Goal: Use online tool/utility: Utilize a website feature to perform a specific function

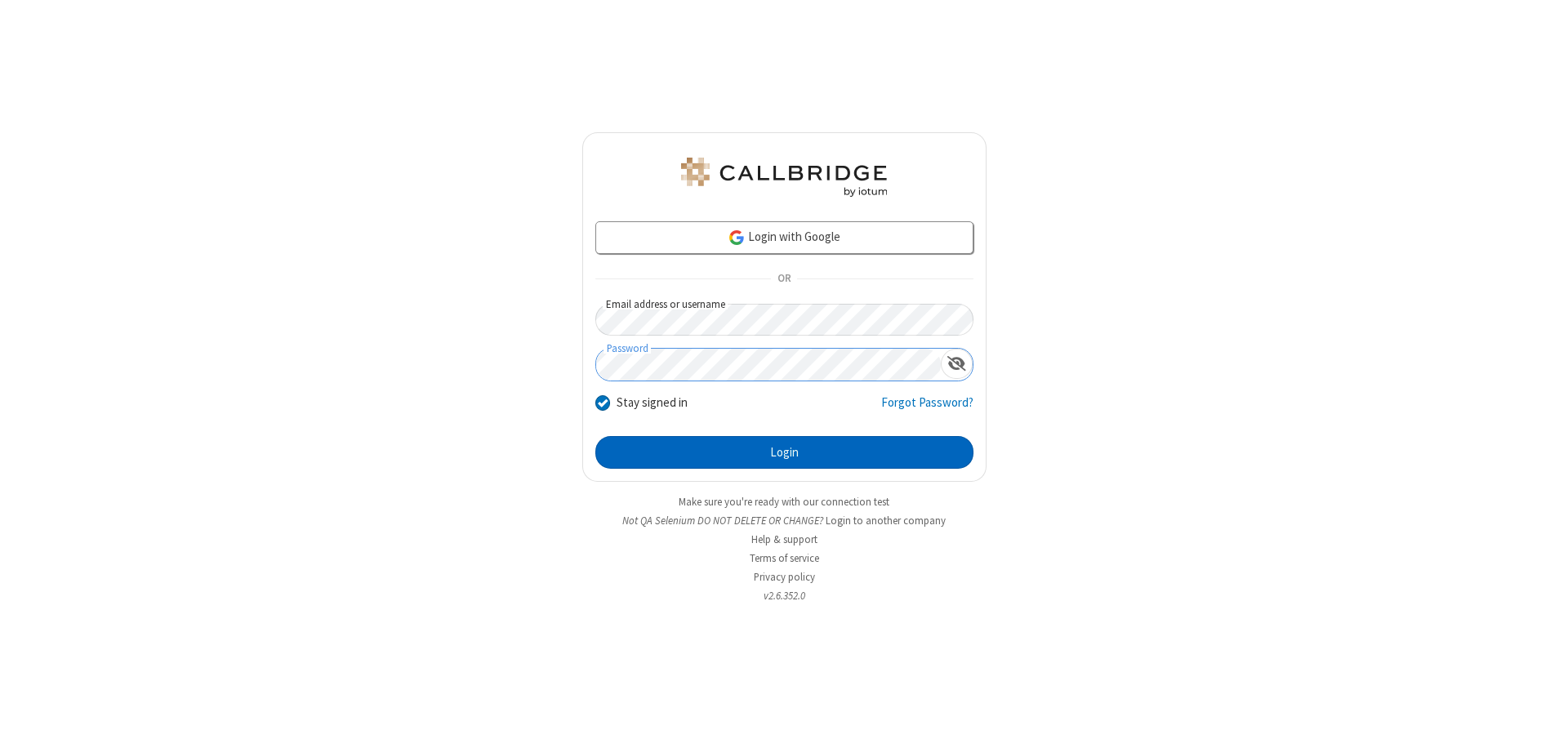
click at [784, 452] on button "Login" at bounding box center [784, 452] width 378 height 33
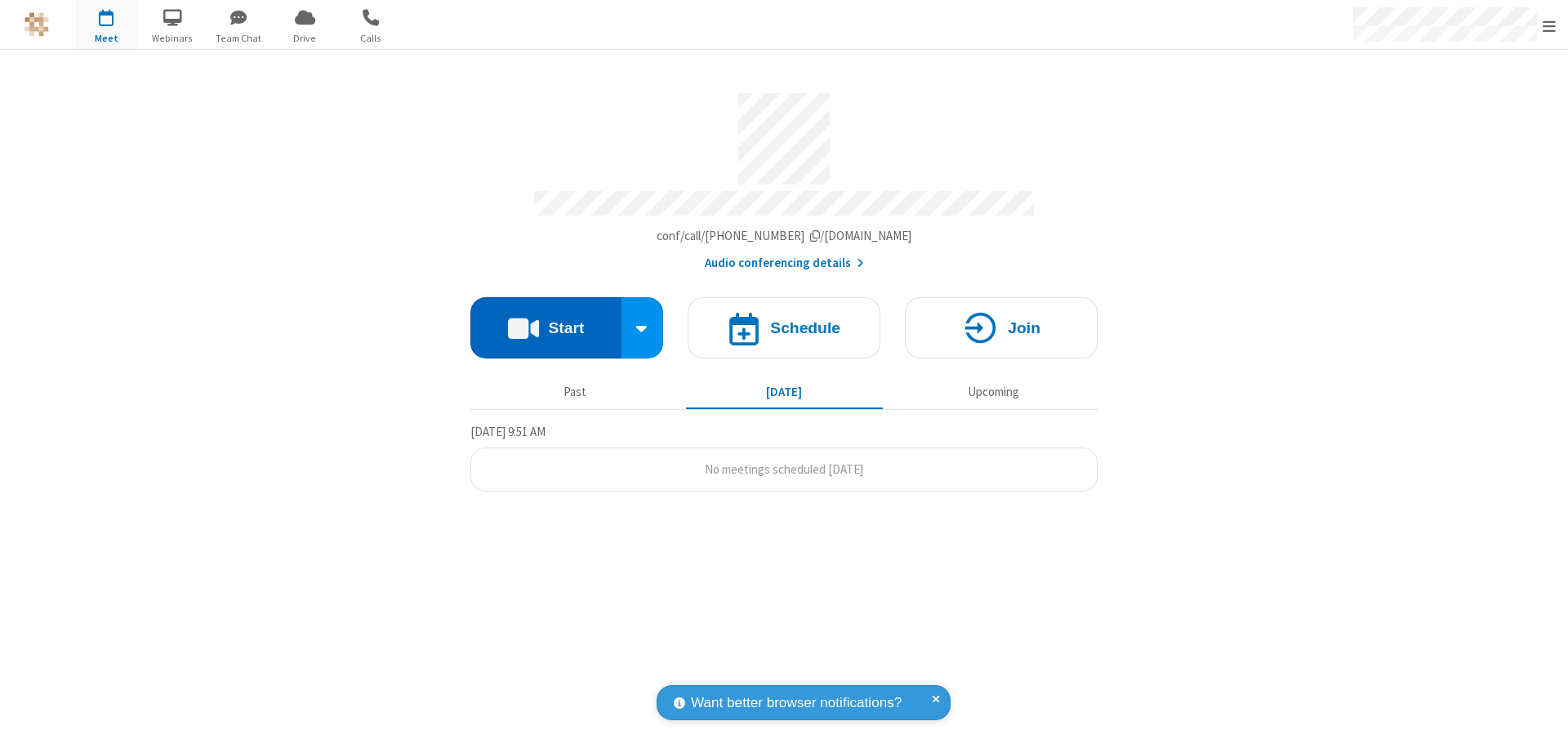
click at [546, 321] on button "Start" at bounding box center [547, 329] width 151 height 62
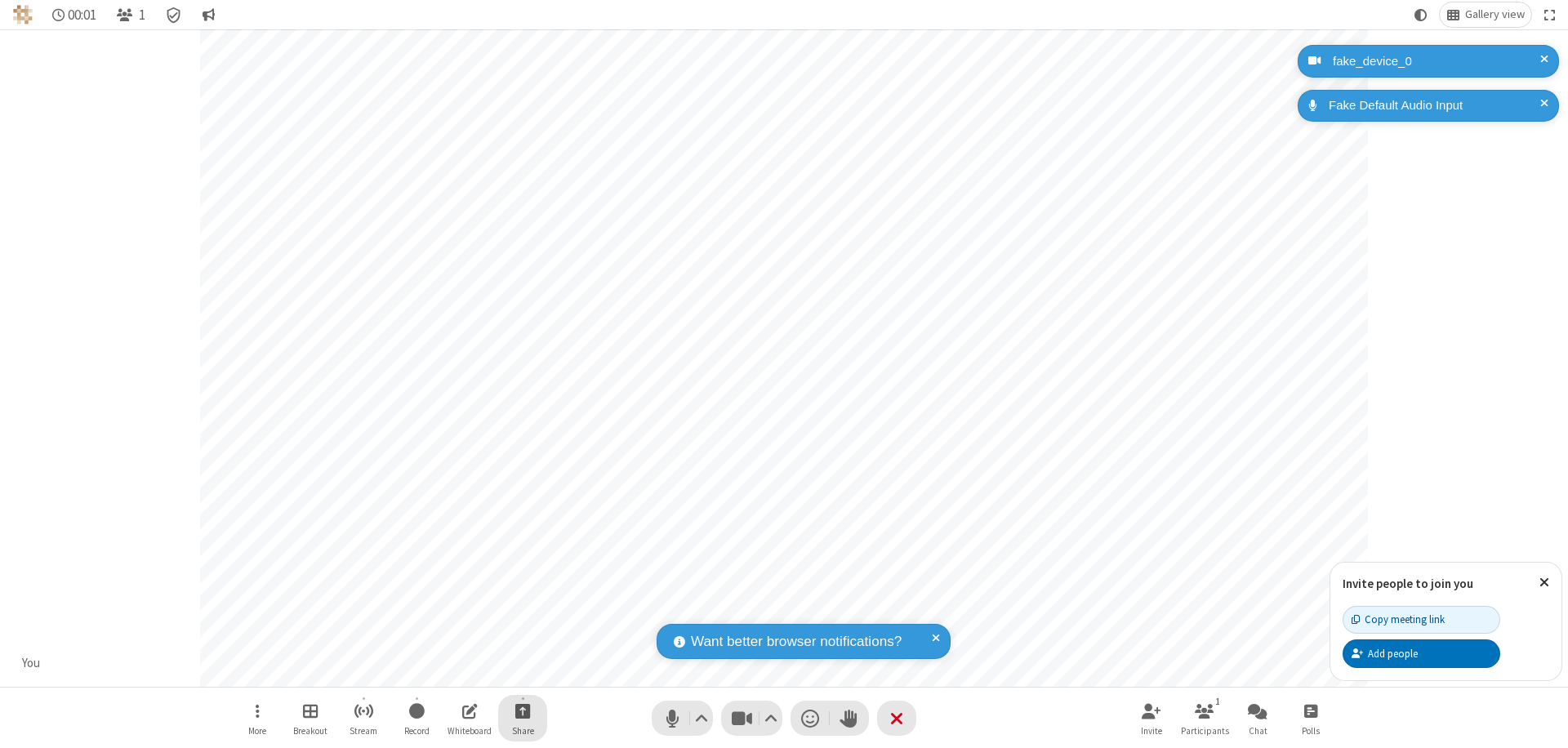
click at [523, 711] on span "Start sharing" at bounding box center [524, 711] width 16 height 21
click at [457, 671] on span "Share my screen" at bounding box center [457, 673] width 19 height 14
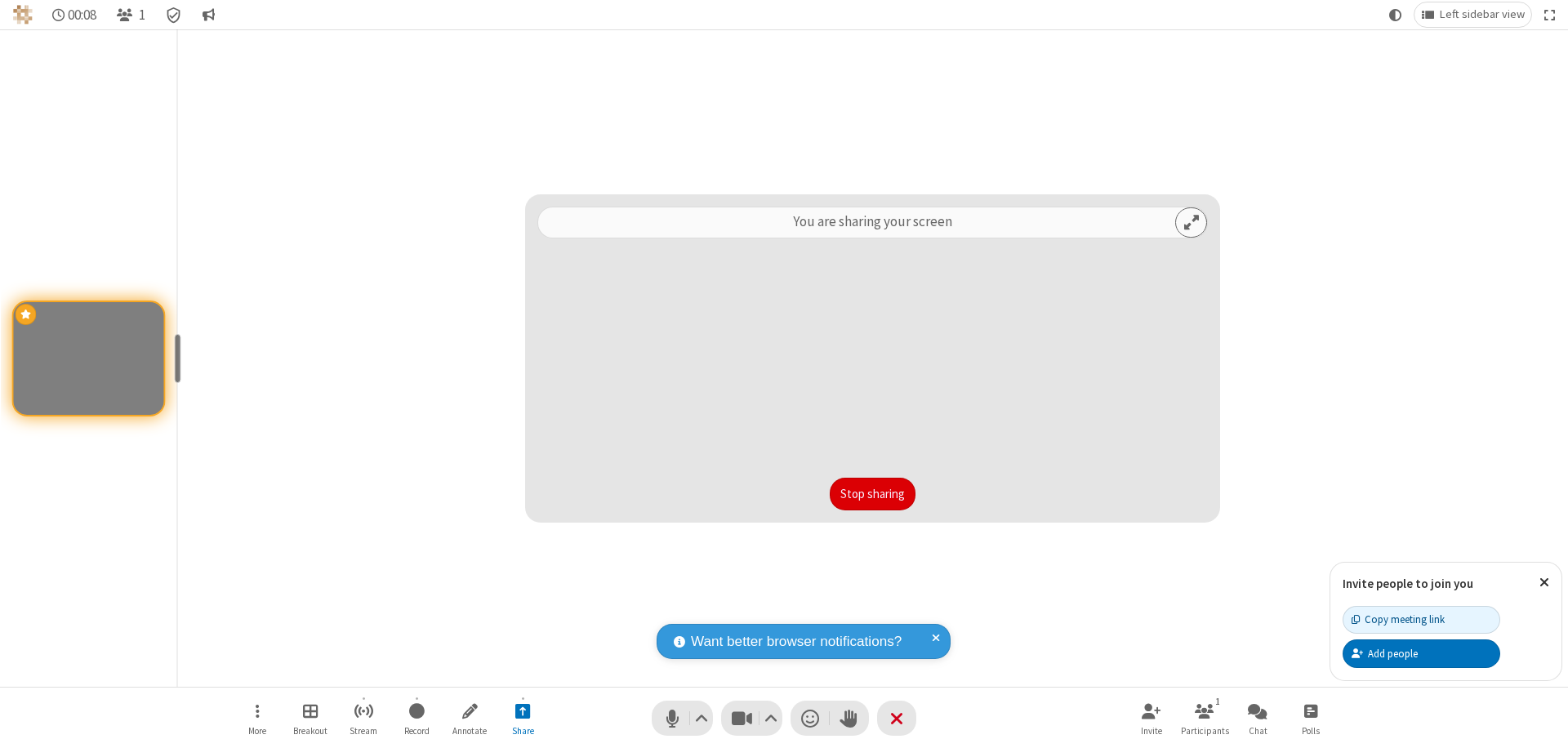
click at [872, 494] on button "Stop sharing" at bounding box center [872, 494] width 86 height 33
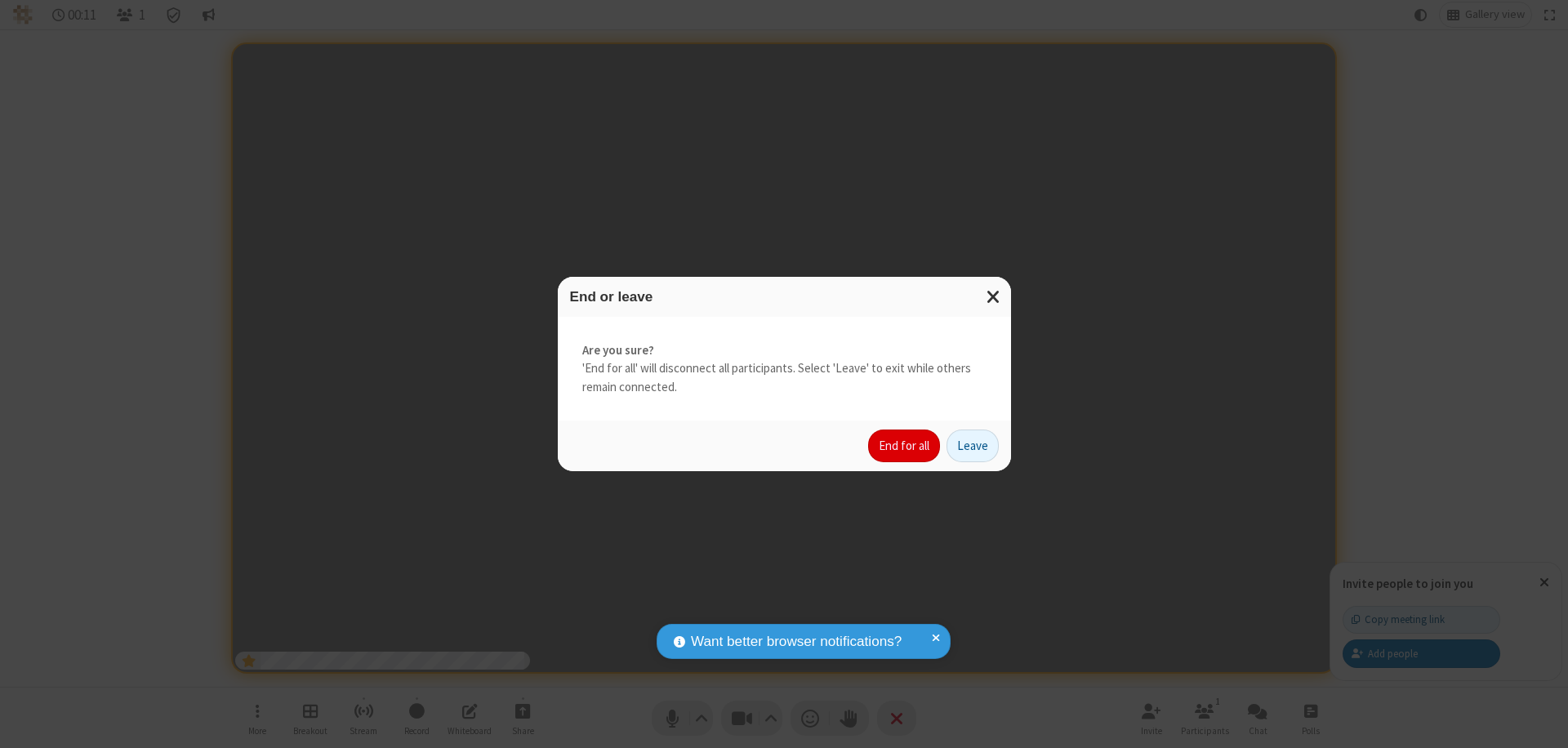
click at [905, 446] on button "End for all" at bounding box center [904, 445] width 72 height 33
